Goal: Task Accomplishment & Management: Use online tool/utility

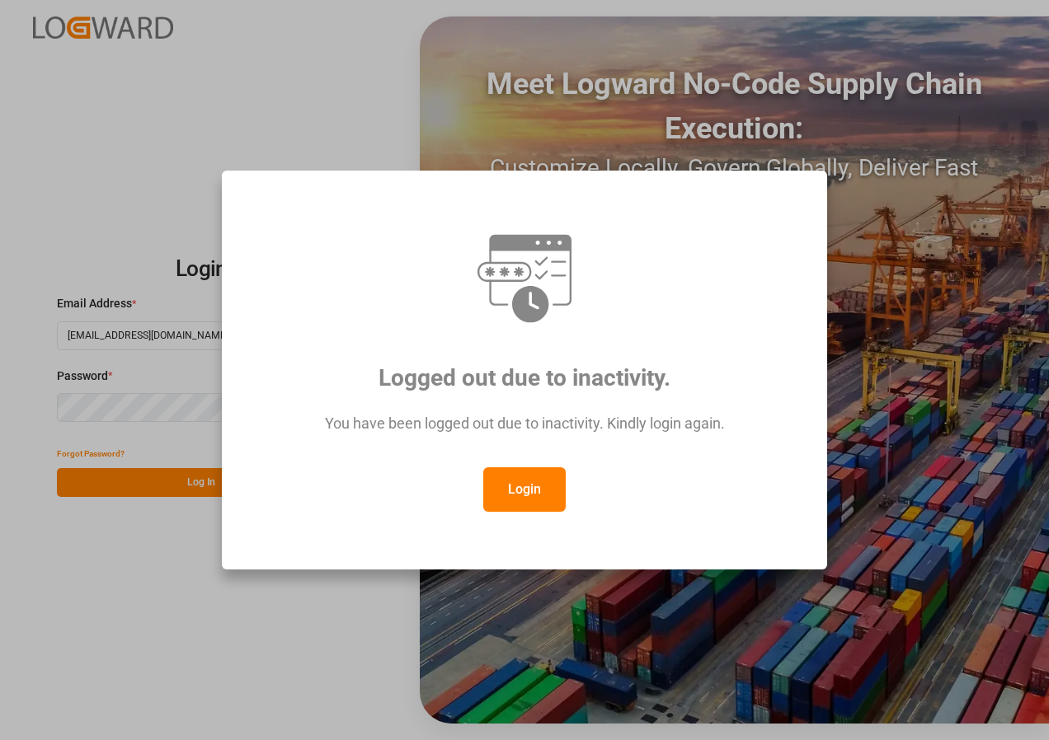
click at [515, 487] on button "Login" at bounding box center [524, 490] width 82 height 45
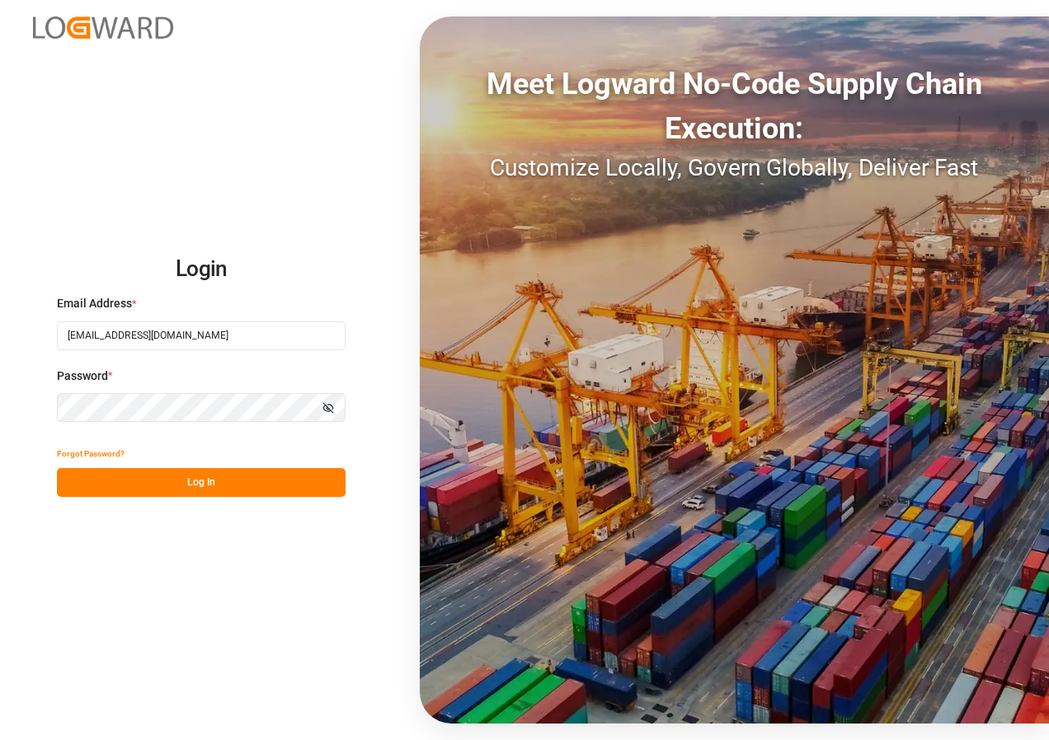
click at [150, 476] on button "Log In" at bounding box center [201, 482] width 289 height 29
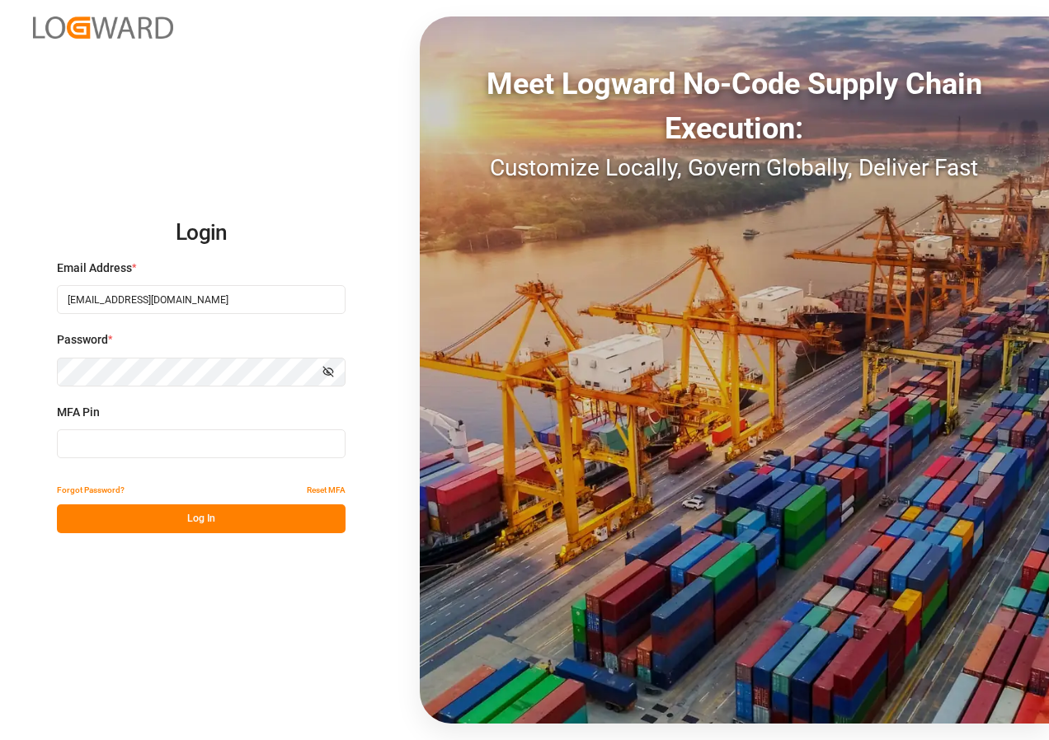
click at [162, 445] on input at bounding box center [201, 444] width 289 height 29
type input "191873"
click at [181, 521] on button "Log In" at bounding box center [201, 519] width 289 height 29
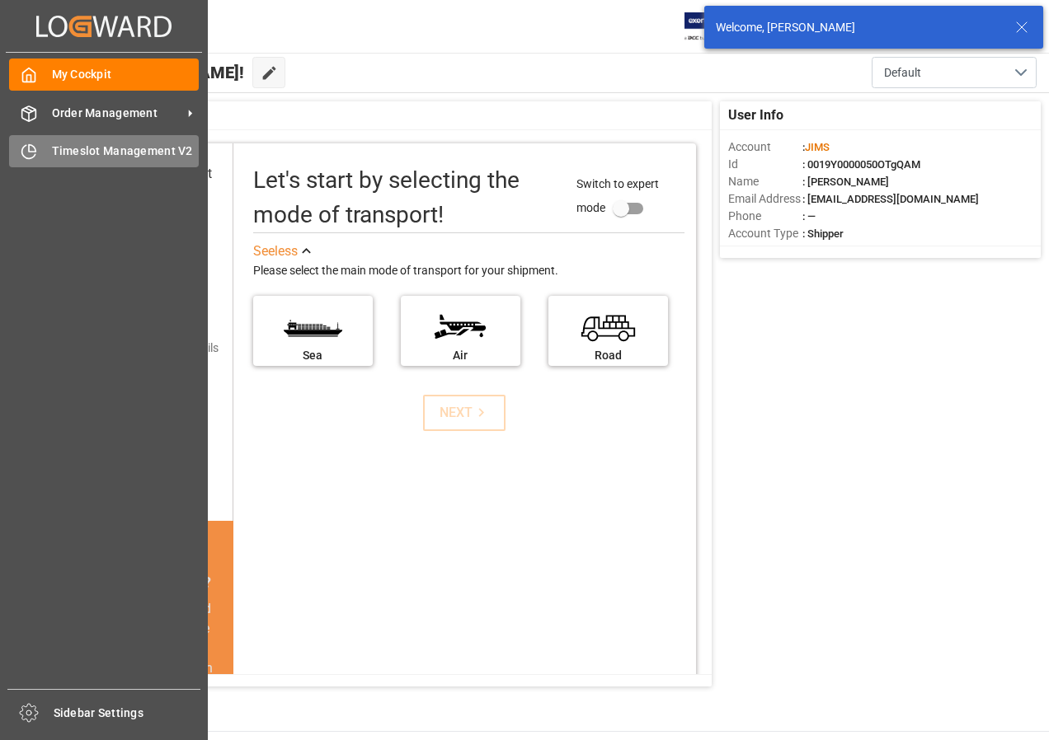
click at [58, 147] on span "Timeslot Management V2" at bounding box center [126, 151] width 148 height 17
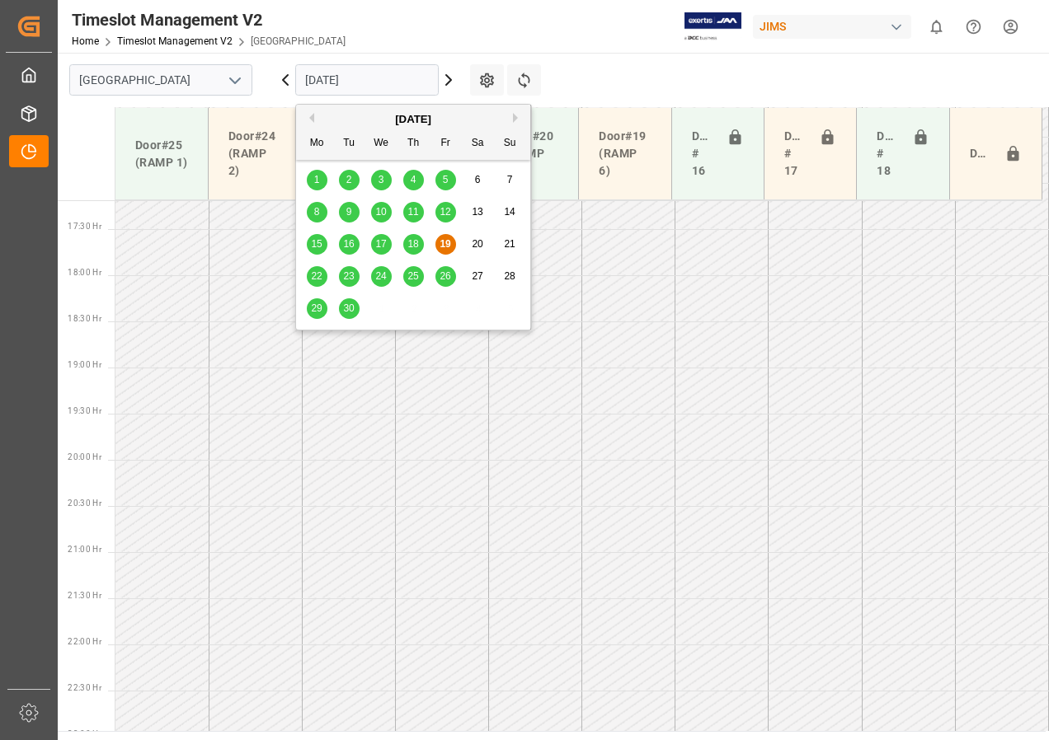
click at [346, 87] on input "[DATE]" at bounding box center [366, 79] width 143 height 31
click at [346, 275] on span "23" at bounding box center [348, 276] width 11 height 12
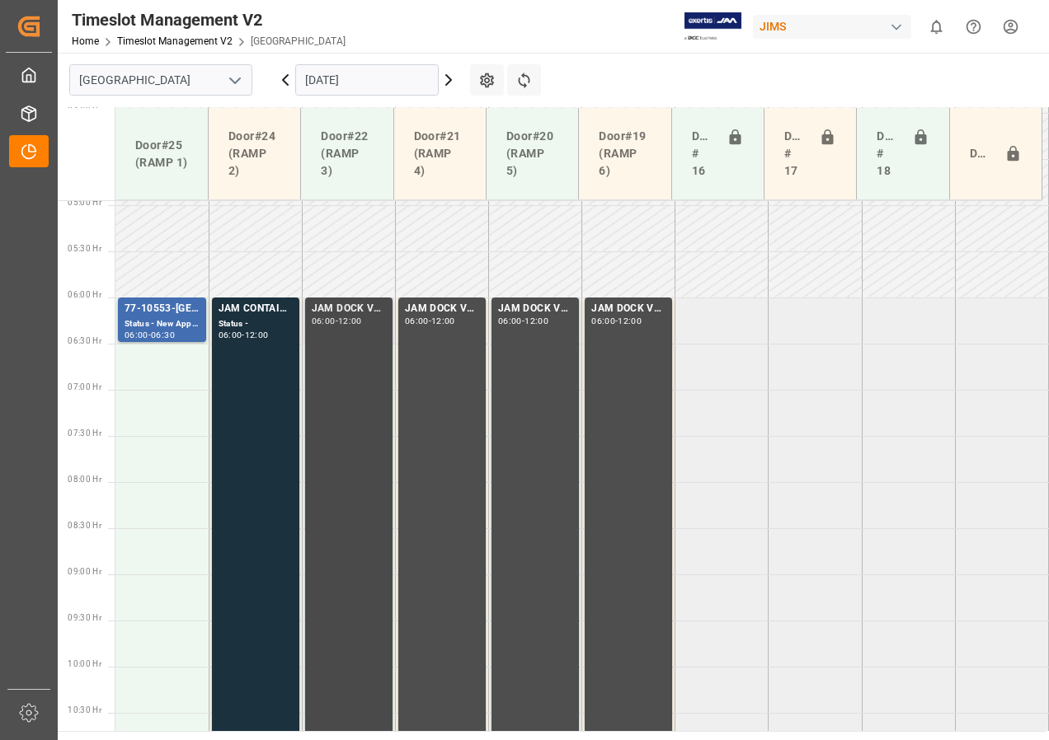
scroll to position [539, 0]
